Goal: Information Seeking & Learning: Learn about a topic

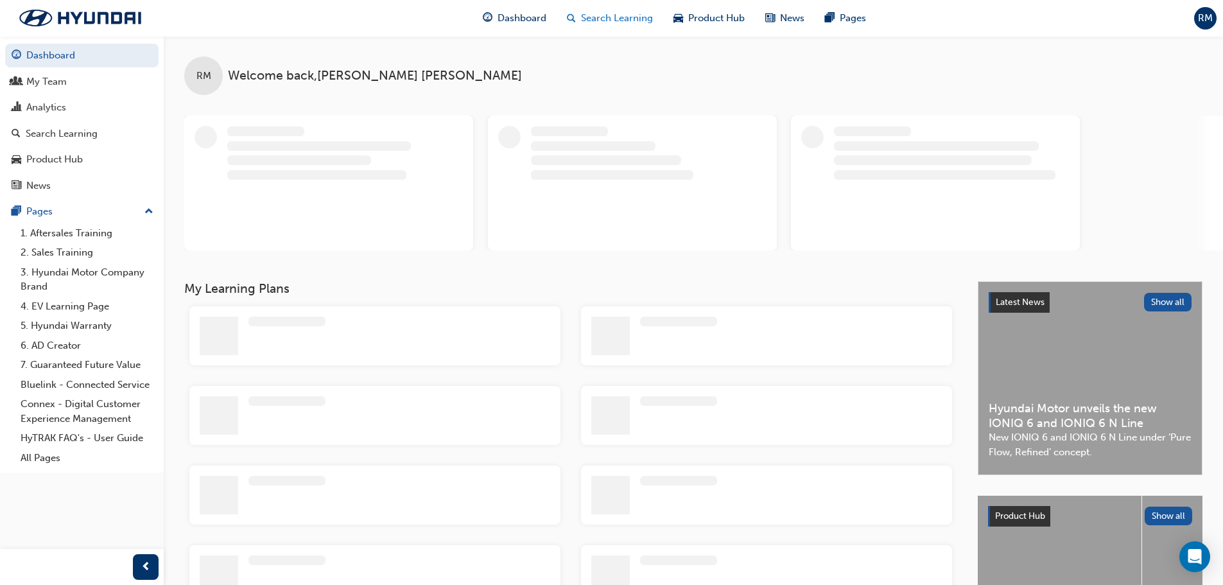
click at [645, 17] on span "Search Learning" at bounding box center [617, 18] width 72 height 15
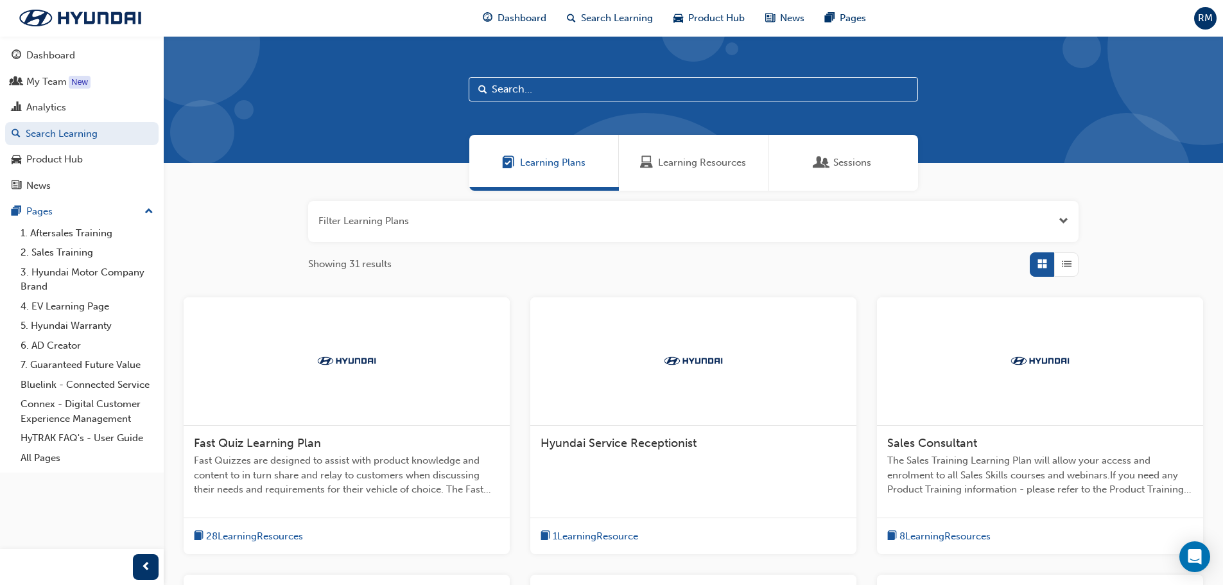
click at [690, 171] on div "Learning Resources" at bounding box center [694, 163] width 150 height 56
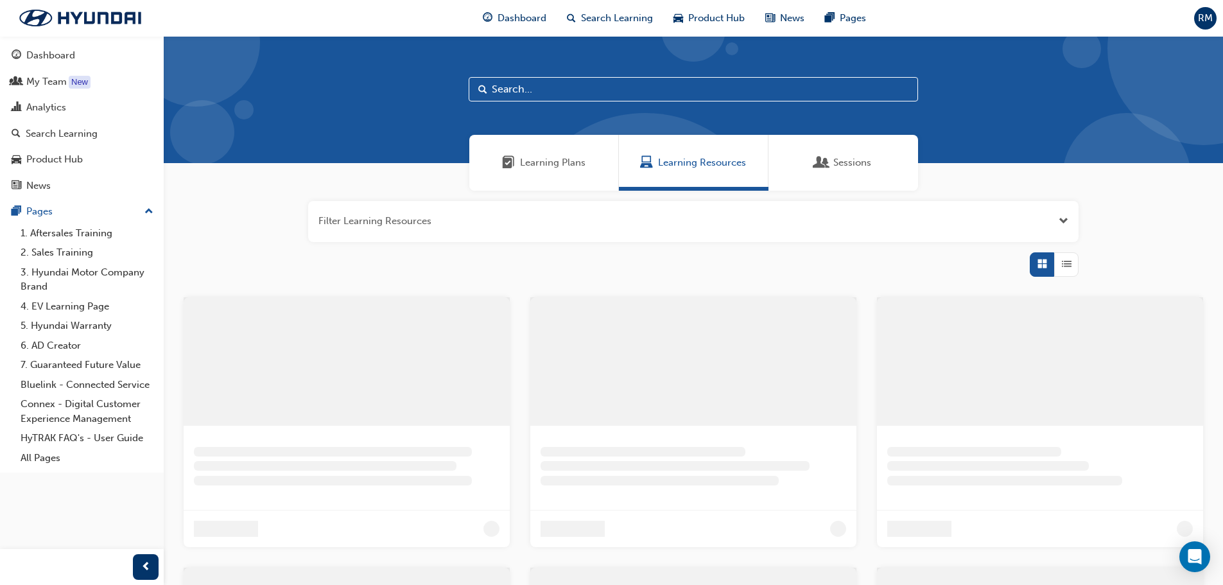
click at [542, 91] on input "text" at bounding box center [694, 89] width 450 height 24
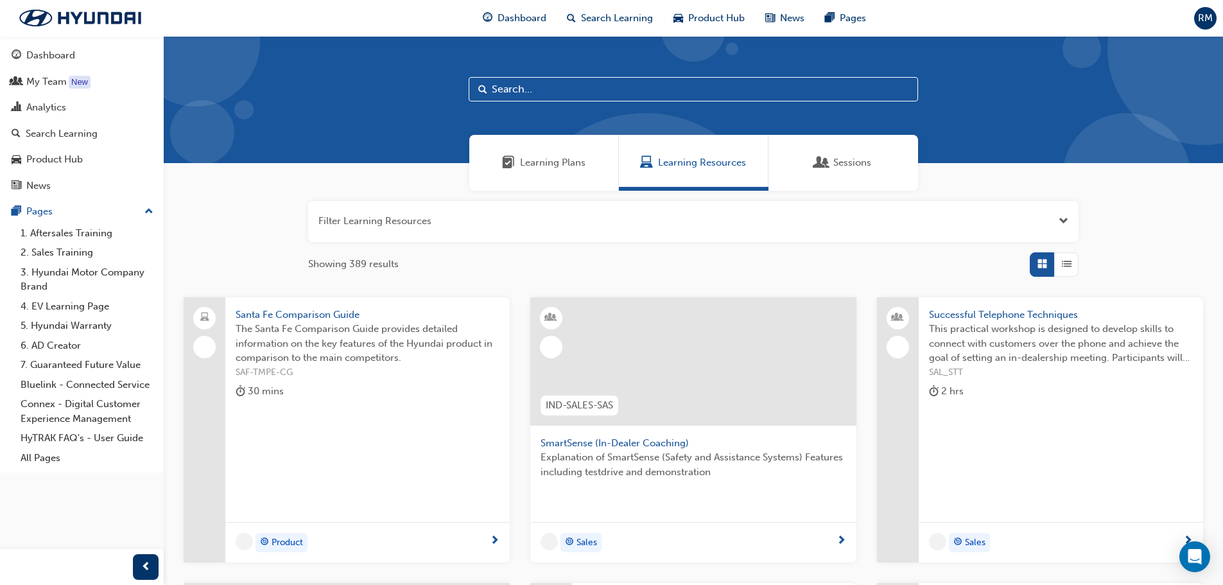
type input "P"
type input "KPI"
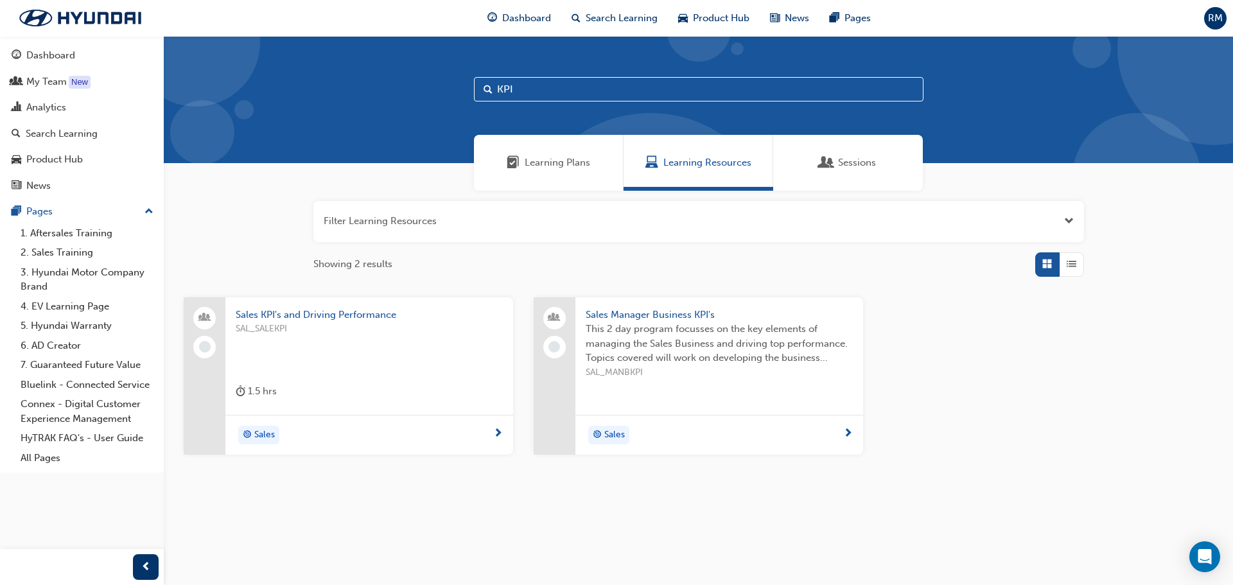
click at [712, 329] on span "This 2 day program focusses on the key elements of managing the Sales Business …" at bounding box center [719, 344] width 267 height 44
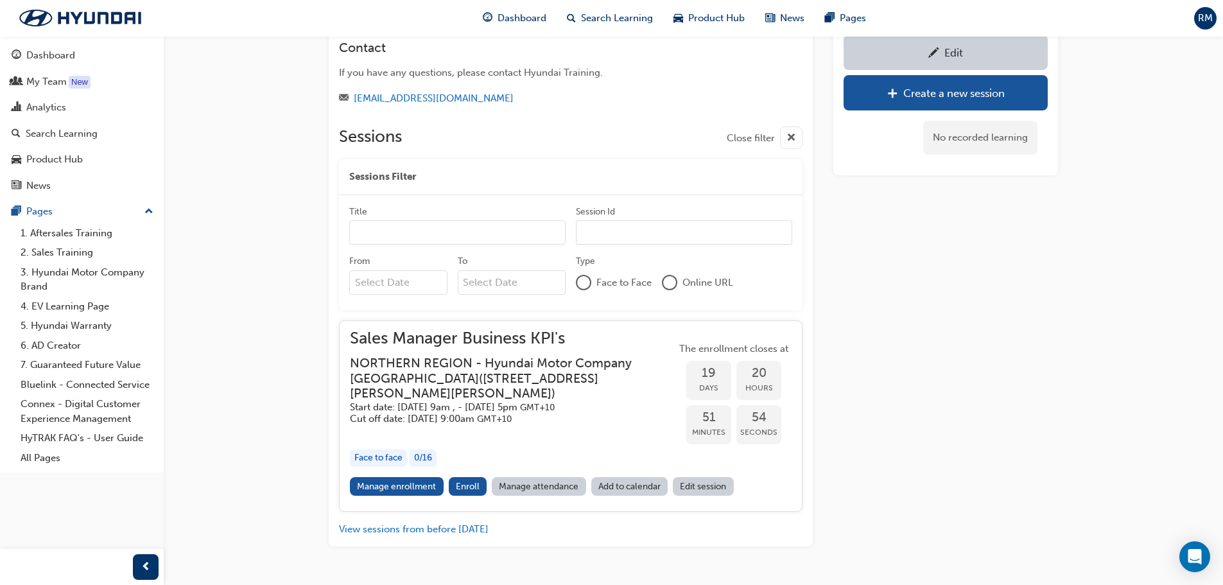
scroll to position [514, 0]
